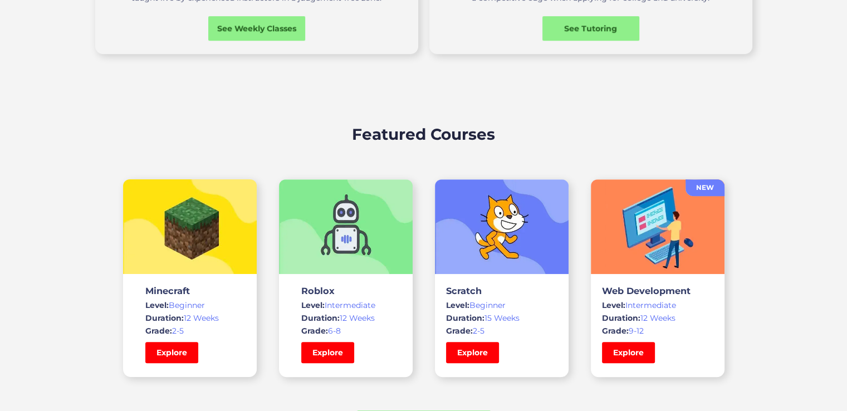
scroll to position [775, 0]
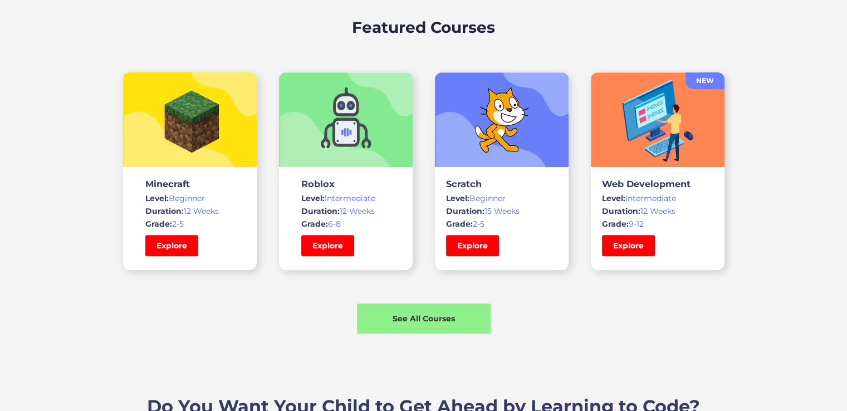
click at [426, 315] on div "See All Courses" at bounding box center [424, 318] width 134 height 11
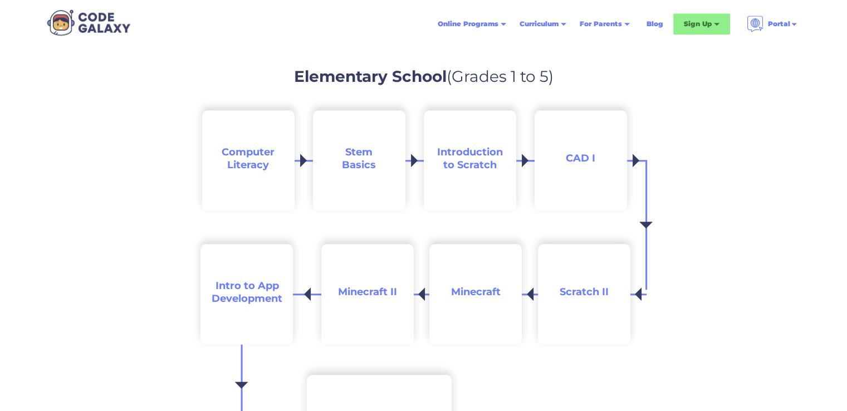
scroll to position [842, 0]
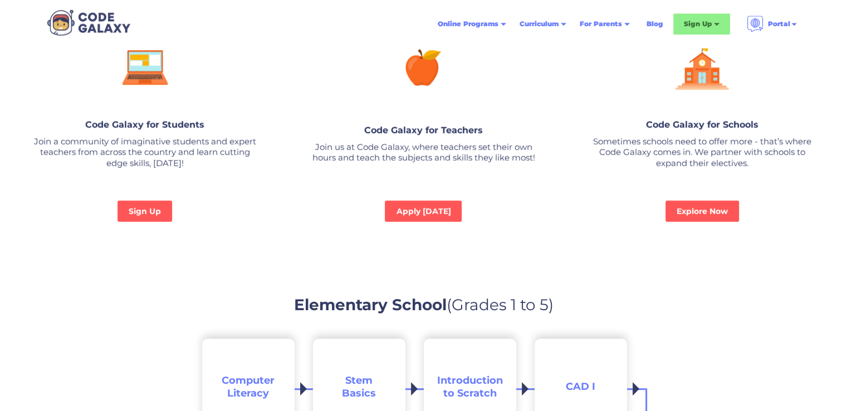
click at [143, 213] on link "Sign Up" at bounding box center [144, 210] width 55 height 21
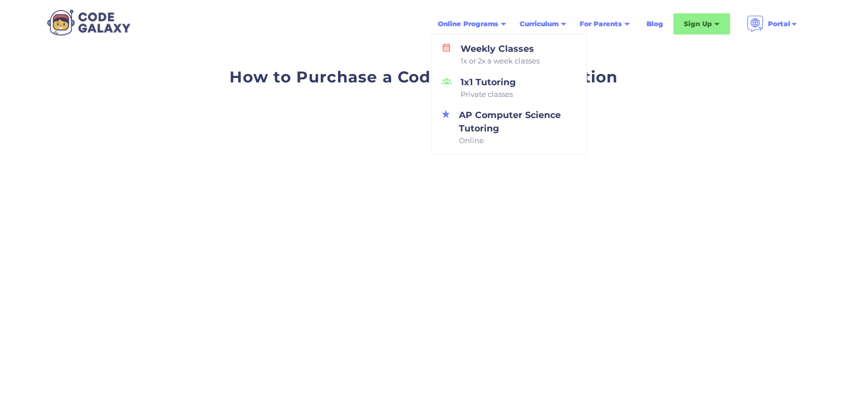
click at [502, 62] on span "1x or 2x a week classes" at bounding box center [499, 61] width 79 height 11
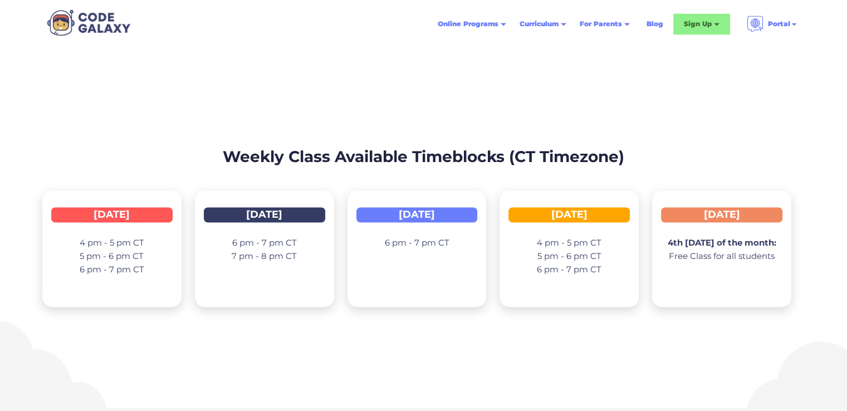
scroll to position [1608, 0]
